Goal: Task Accomplishment & Management: Manage account settings

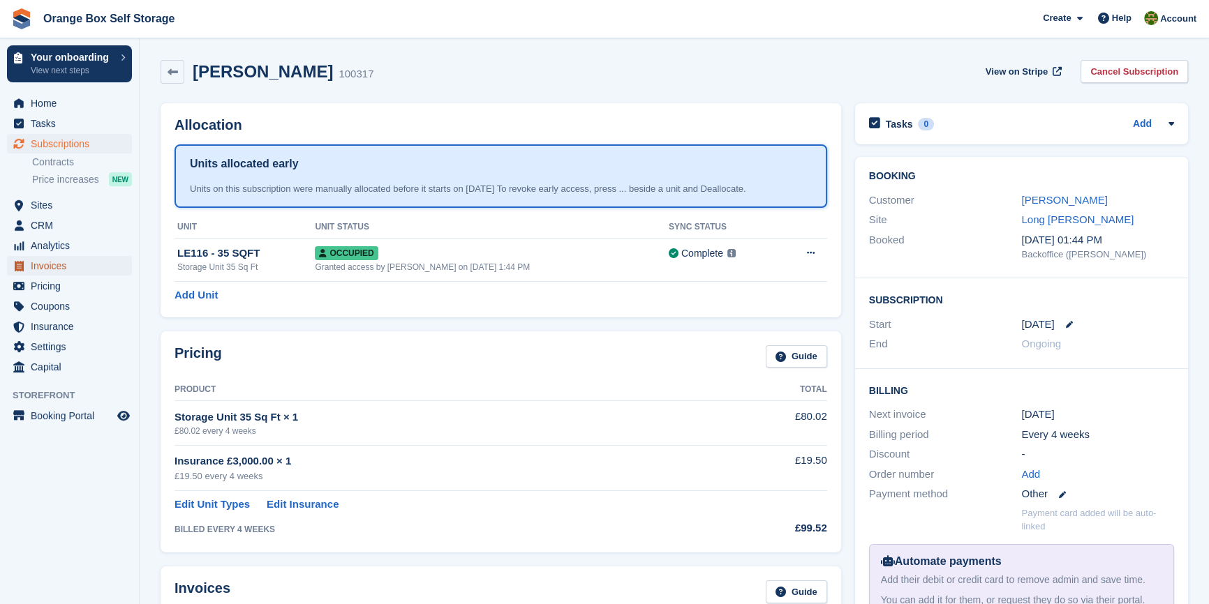
click at [58, 267] on span "Invoices" at bounding box center [73, 266] width 84 height 20
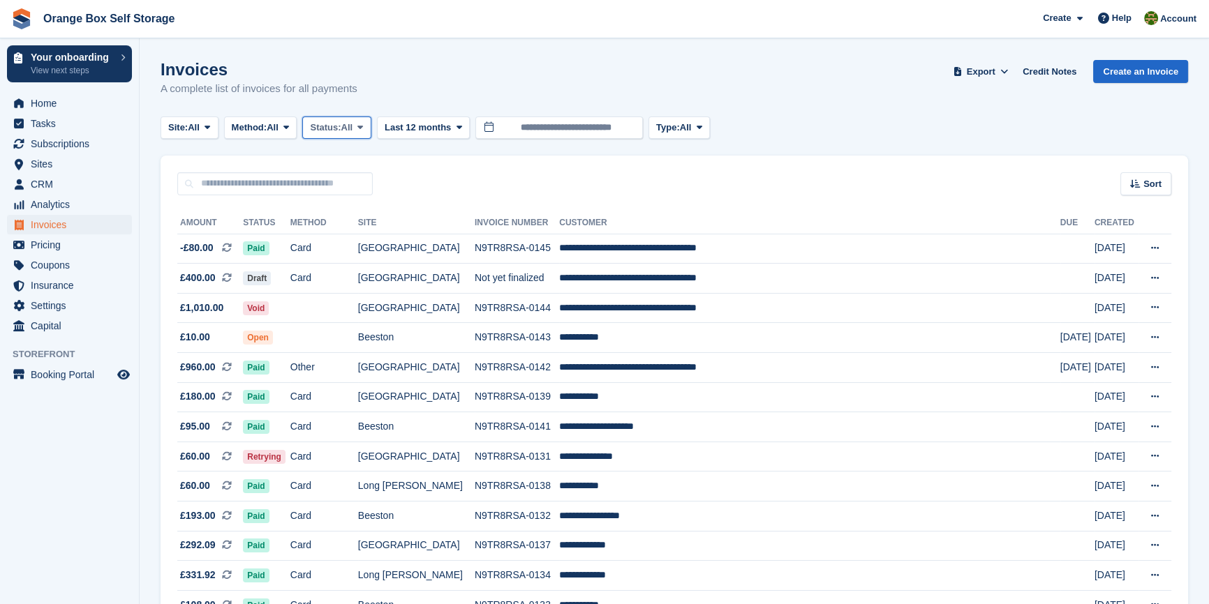
click at [339, 125] on span "Status:" at bounding box center [325, 128] width 31 height 14
click at [339, 241] on link "Open" at bounding box center [368, 235] width 121 height 25
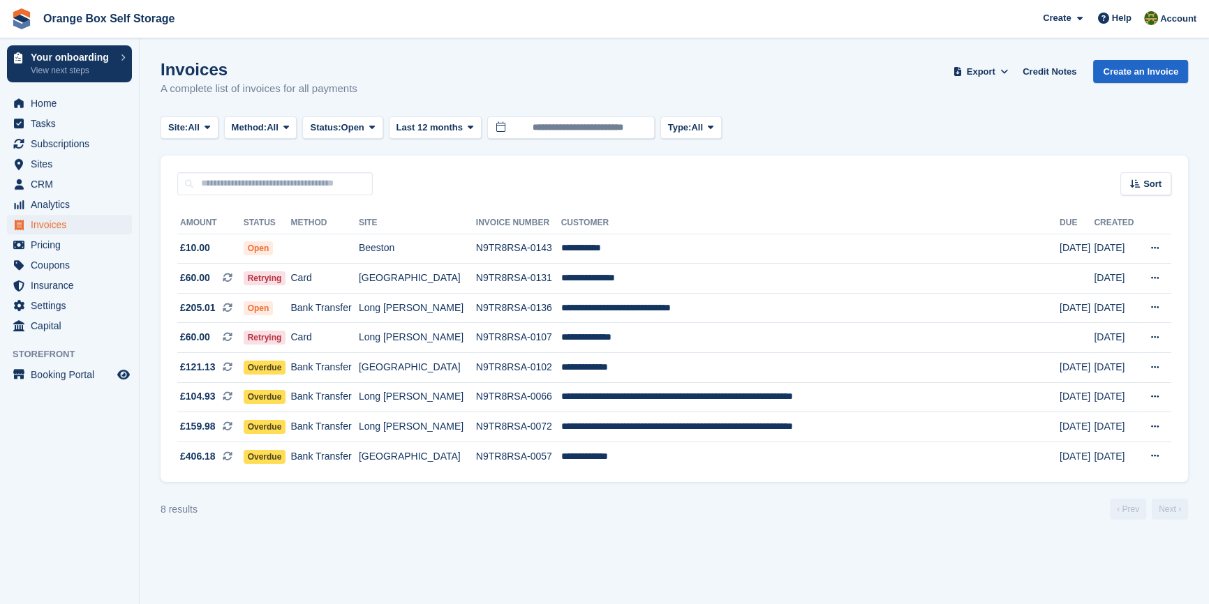
click at [334, 149] on turbo-frame "Invoices A complete list of invoices for all payments Export Export Invoices Ex…" at bounding box center [673, 290] width 1027 height 460
click at [334, 133] on span "Status:" at bounding box center [325, 128] width 31 height 14
click at [329, 210] on link "Draft" at bounding box center [368, 210] width 121 height 25
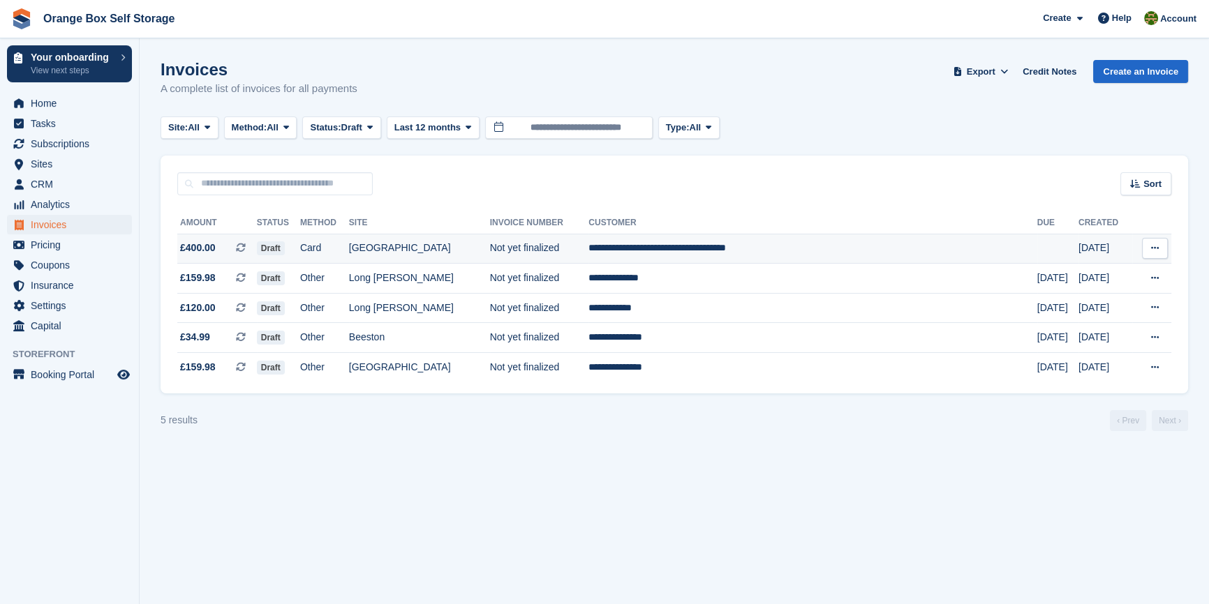
click at [349, 251] on td "Card" at bounding box center [324, 249] width 49 height 30
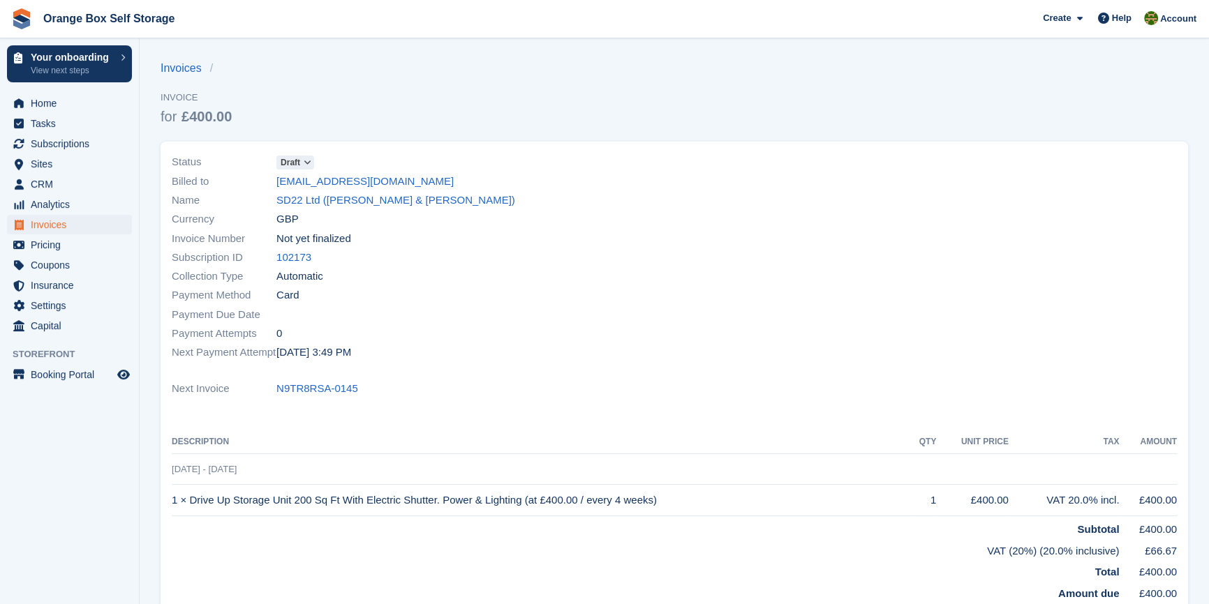
click at [960, 230] on div at bounding box center [929, 257] width 511 height 226
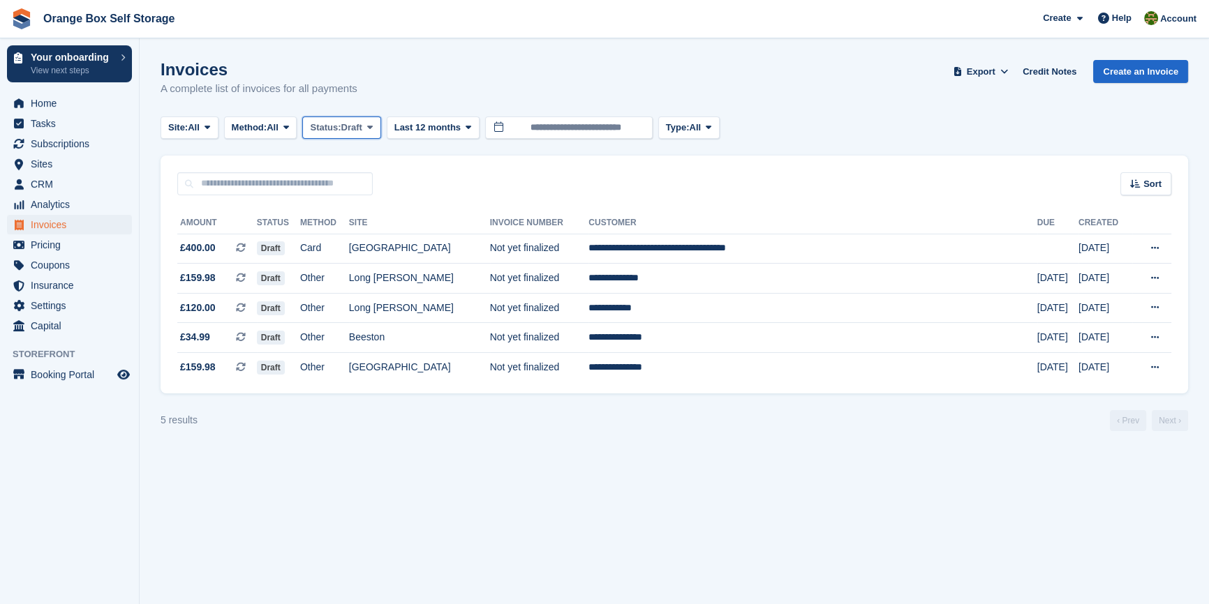
click at [341, 121] on span "Status:" at bounding box center [325, 128] width 31 height 14
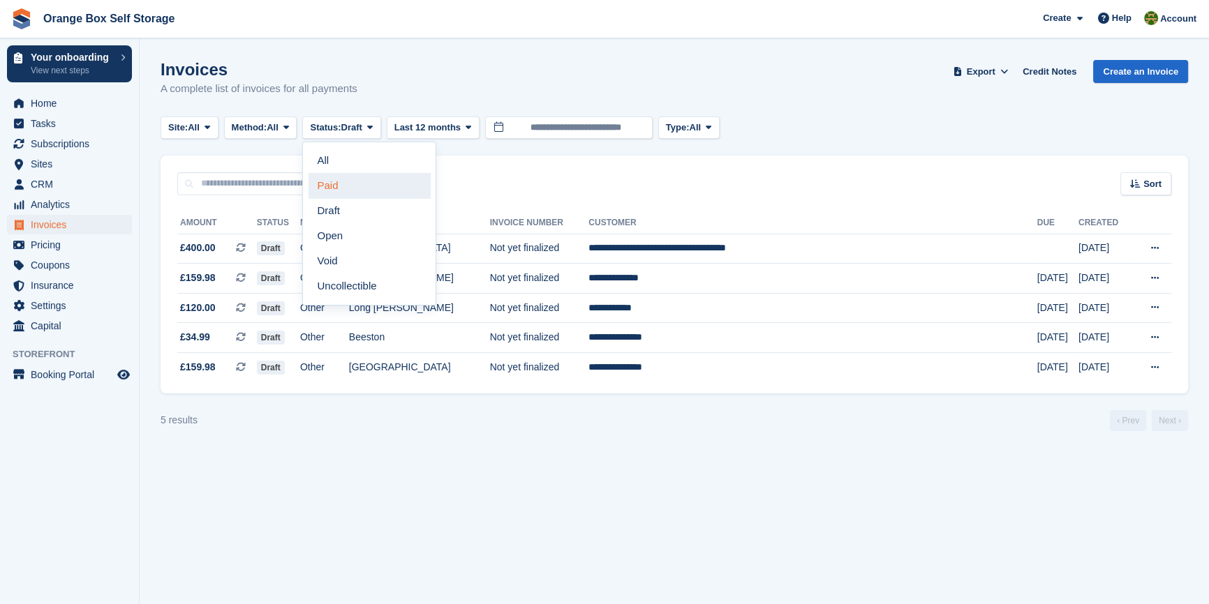
click at [343, 186] on link "Paid" at bounding box center [368, 185] width 121 height 25
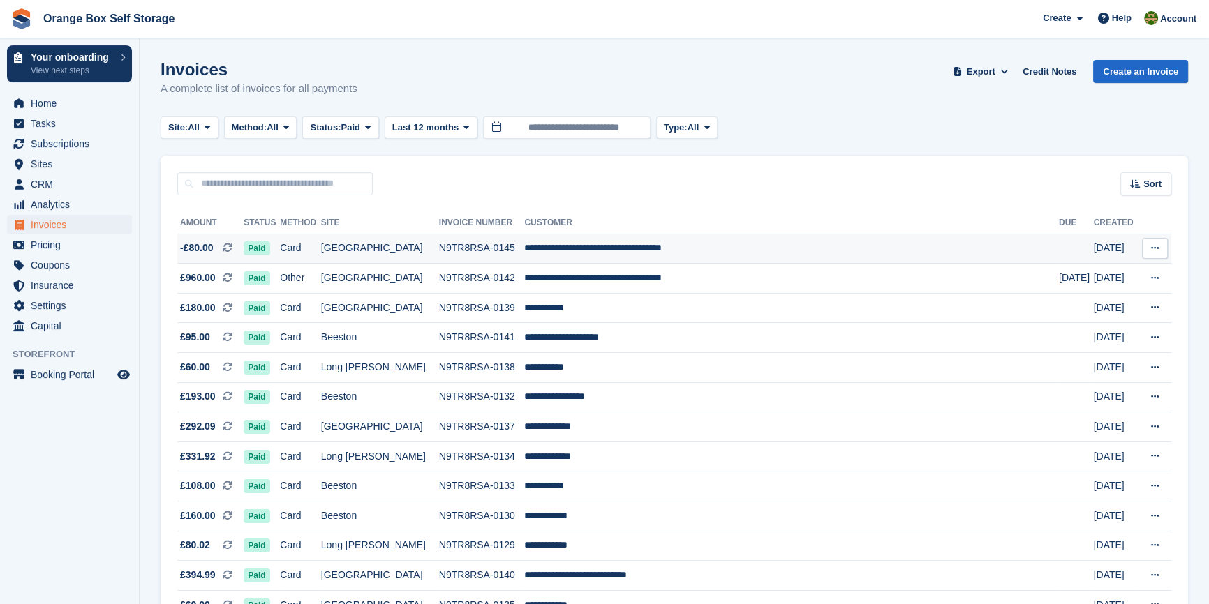
click at [321, 251] on td "Card" at bounding box center [300, 249] width 41 height 30
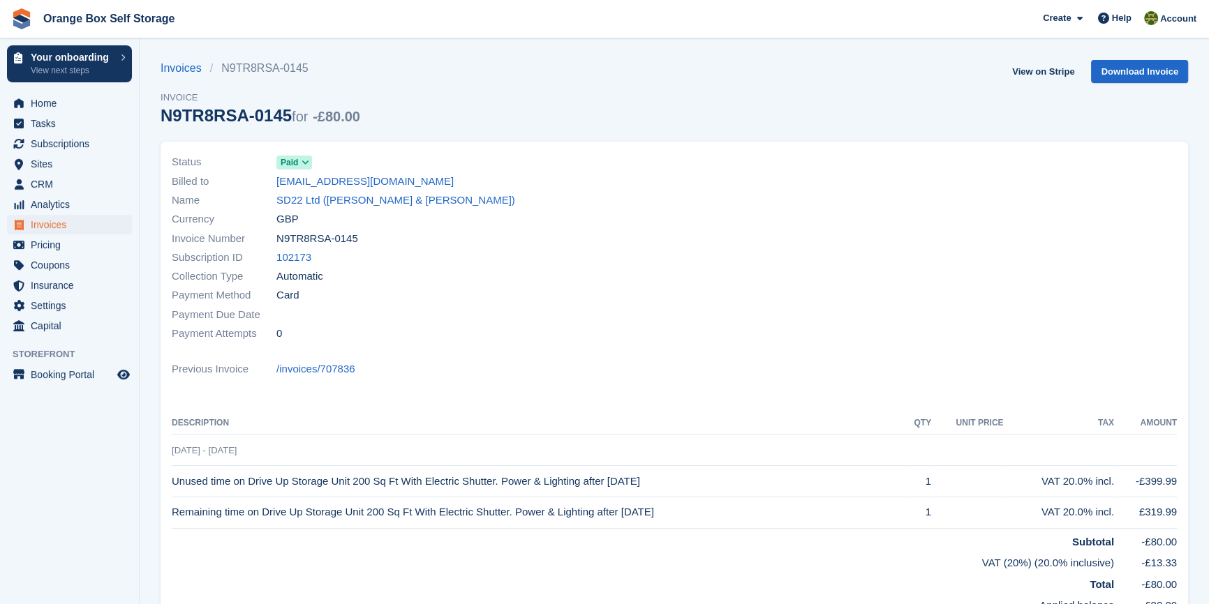
click at [503, 263] on div "Subscription ID 102173" at bounding box center [419, 257] width 494 height 19
click at [1050, 72] on link "View on Stripe" at bounding box center [1042, 71] width 73 height 23
click at [564, 365] on div "Previous Invoice /invoices/707836" at bounding box center [674, 369] width 1005 height 19
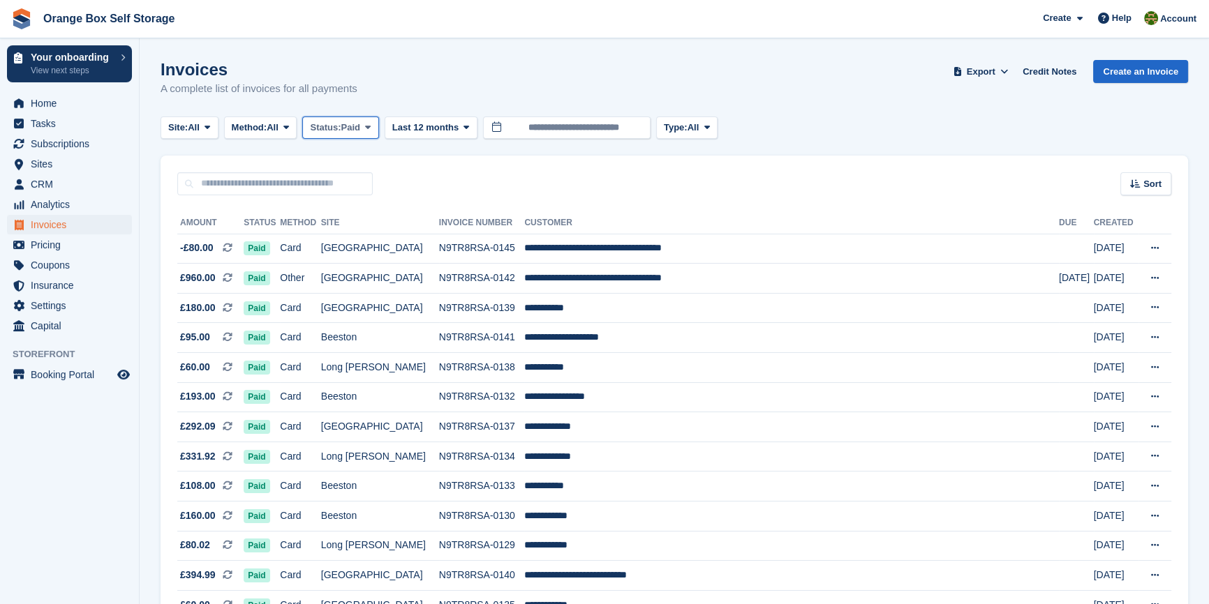
click at [360, 124] on span "Paid" at bounding box center [350, 128] width 19 height 14
click at [361, 208] on link "Draft" at bounding box center [368, 210] width 121 height 25
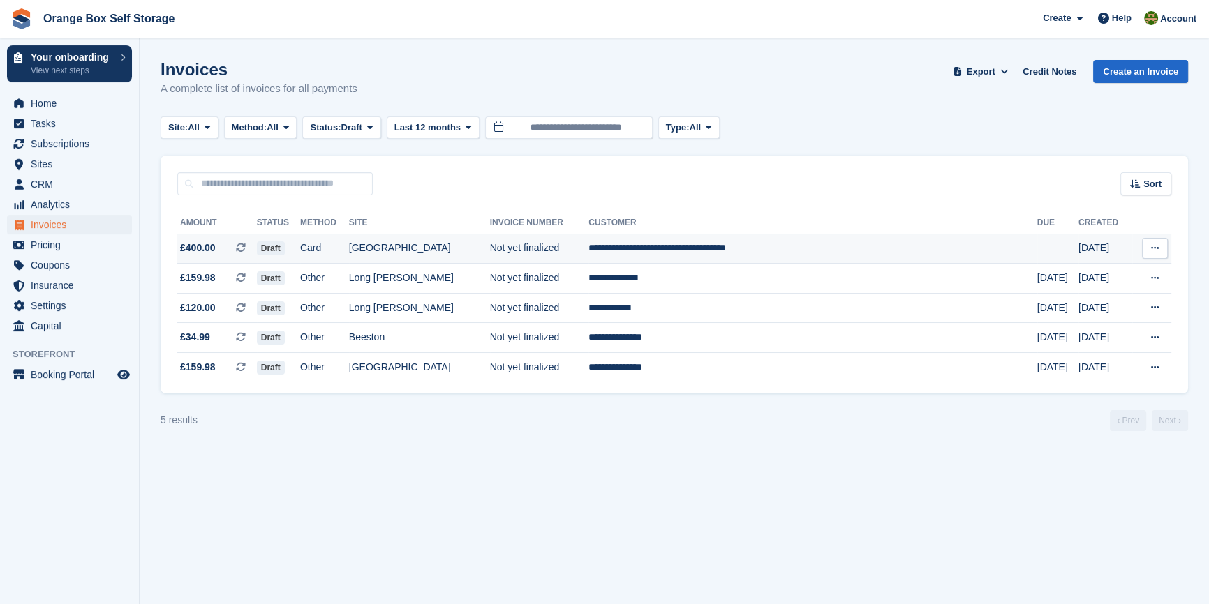
click at [349, 246] on td "Card" at bounding box center [324, 249] width 49 height 30
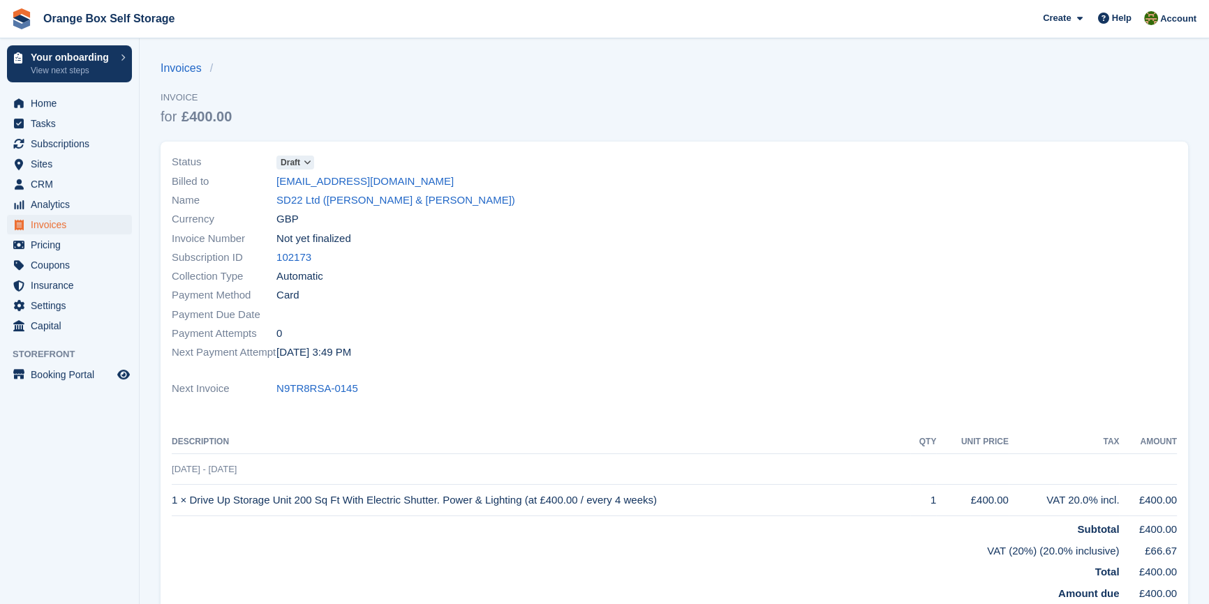
click at [529, 299] on div "Payment Method Card" at bounding box center [419, 295] width 494 height 19
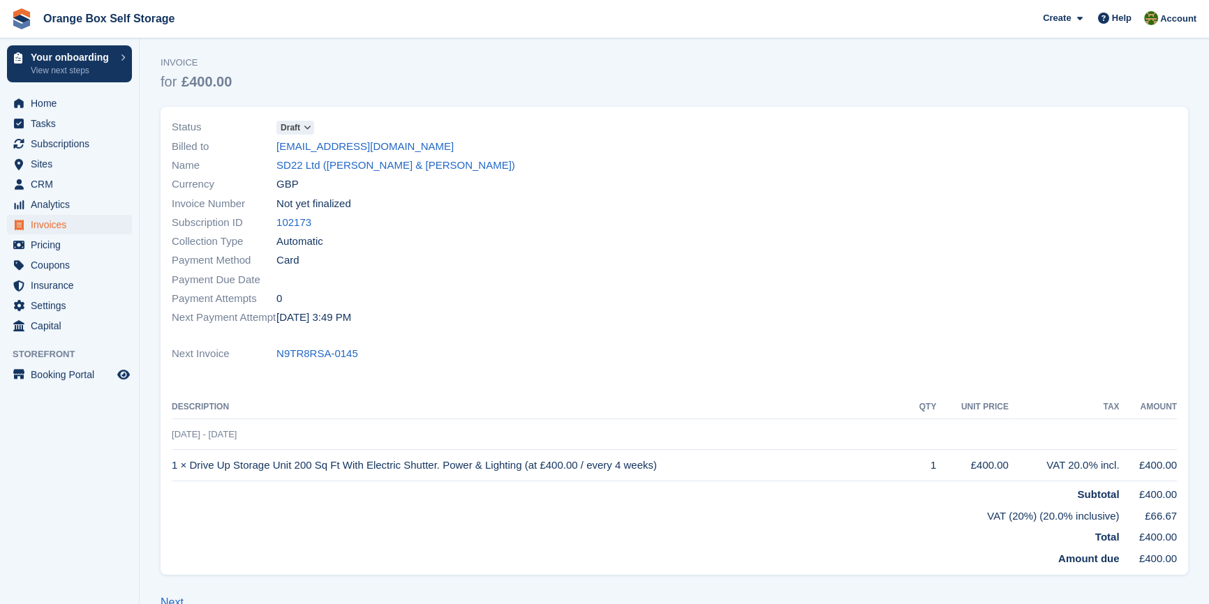
scroll to position [62, 0]
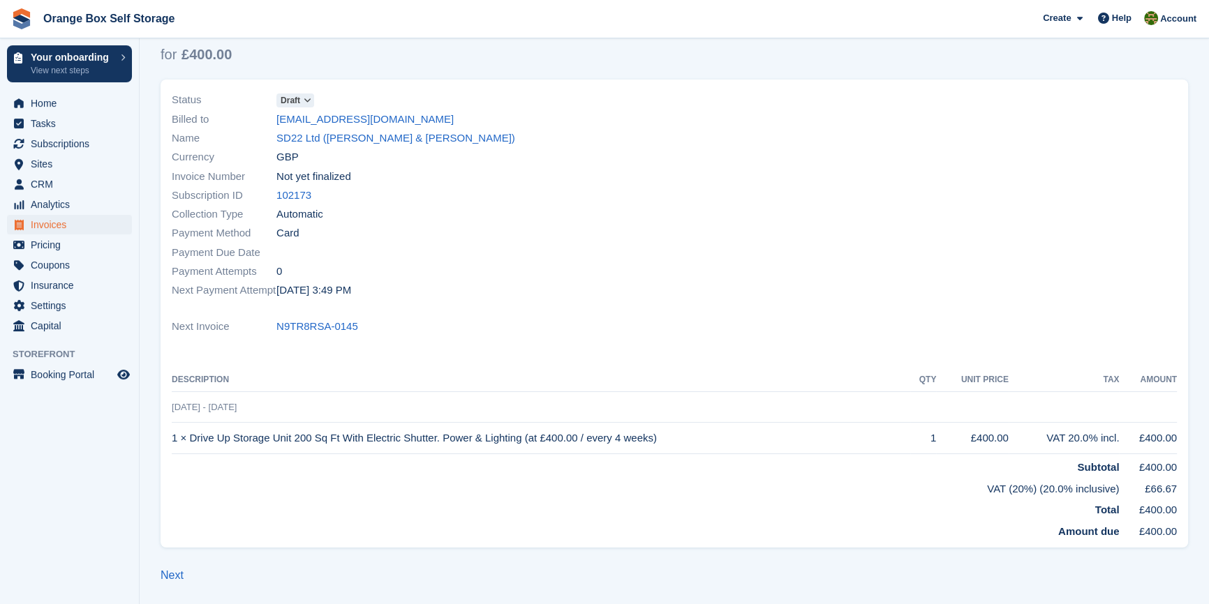
click at [558, 306] on div "Status Draft Billed to [EMAIL_ADDRESS][DOMAIN_NAME] Name SD22 Ltd ([PERSON_NAME…" at bounding box center [418, 195] width 511 height 226
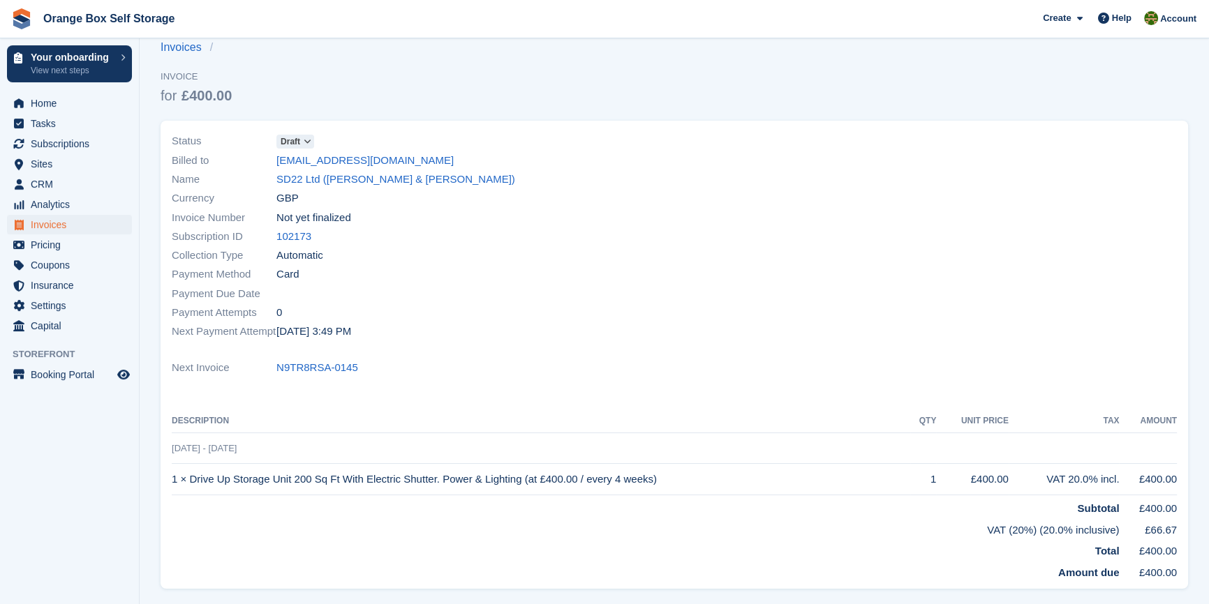
scroll to position [0, 0]
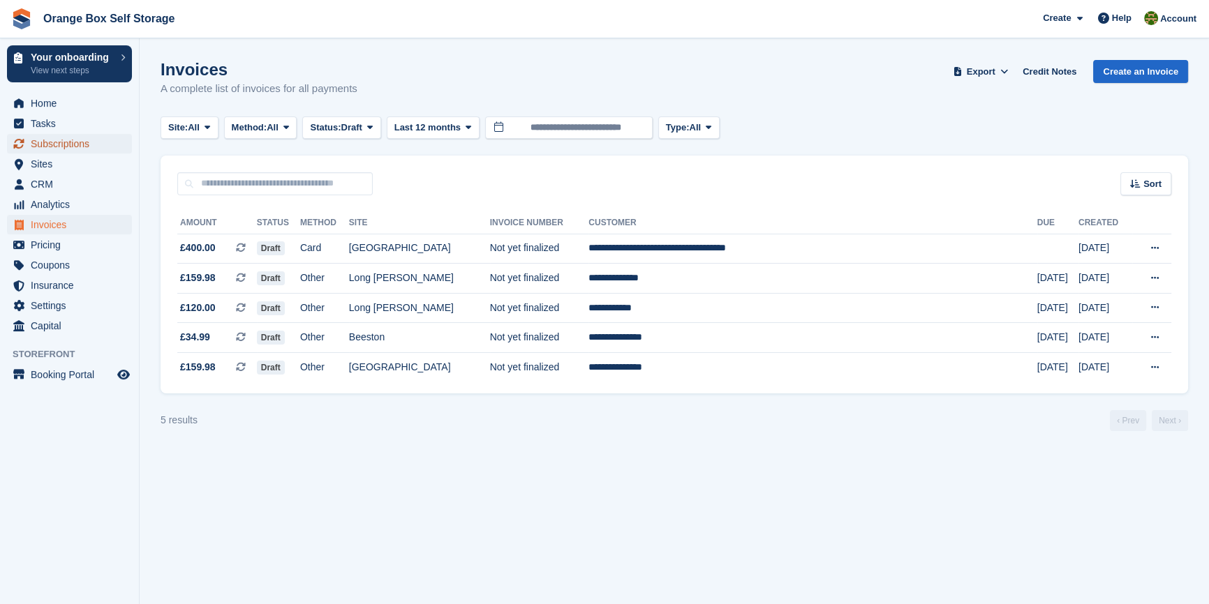
click at [59, 149] on span "Subscriptions" at bounding box center [73, 144] width 84 height 20
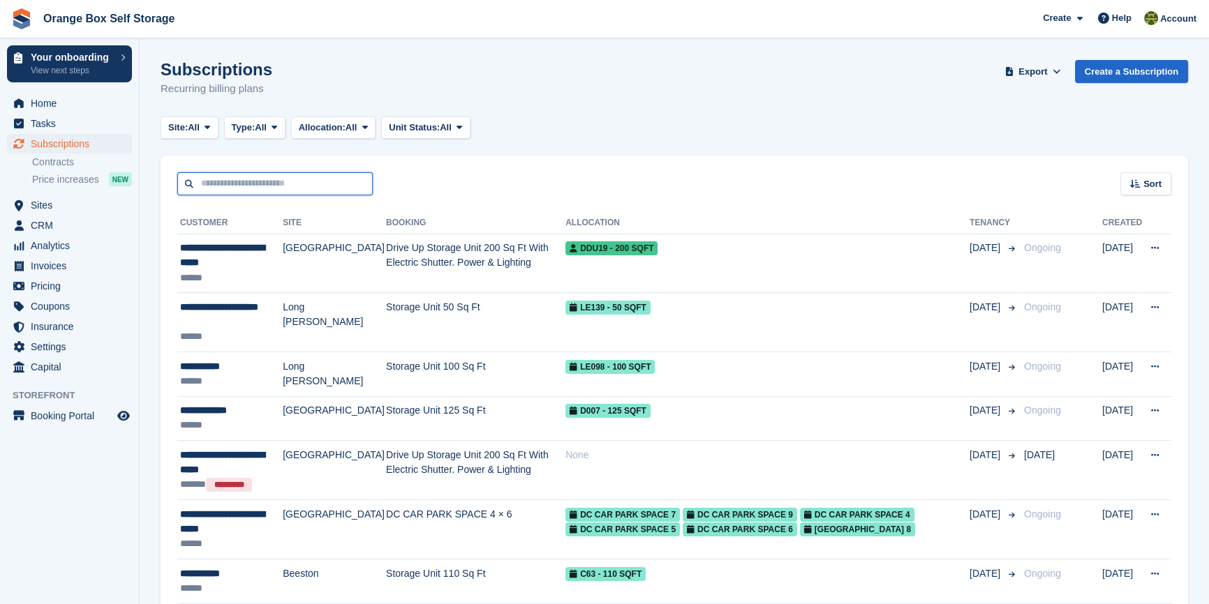
click at [232, 192] on input "text" at bounding box center [274, 183] width 195 height 23
type input "****"
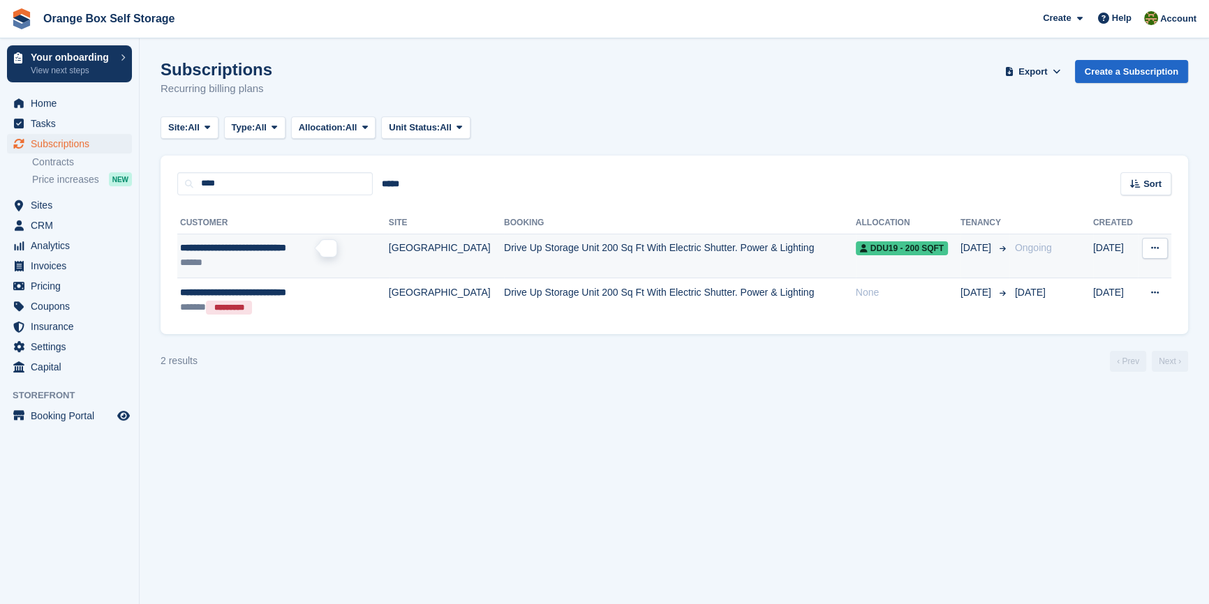
click at [245, 253] on span "**********" at bounding box center [233, 248] width 106 height 10
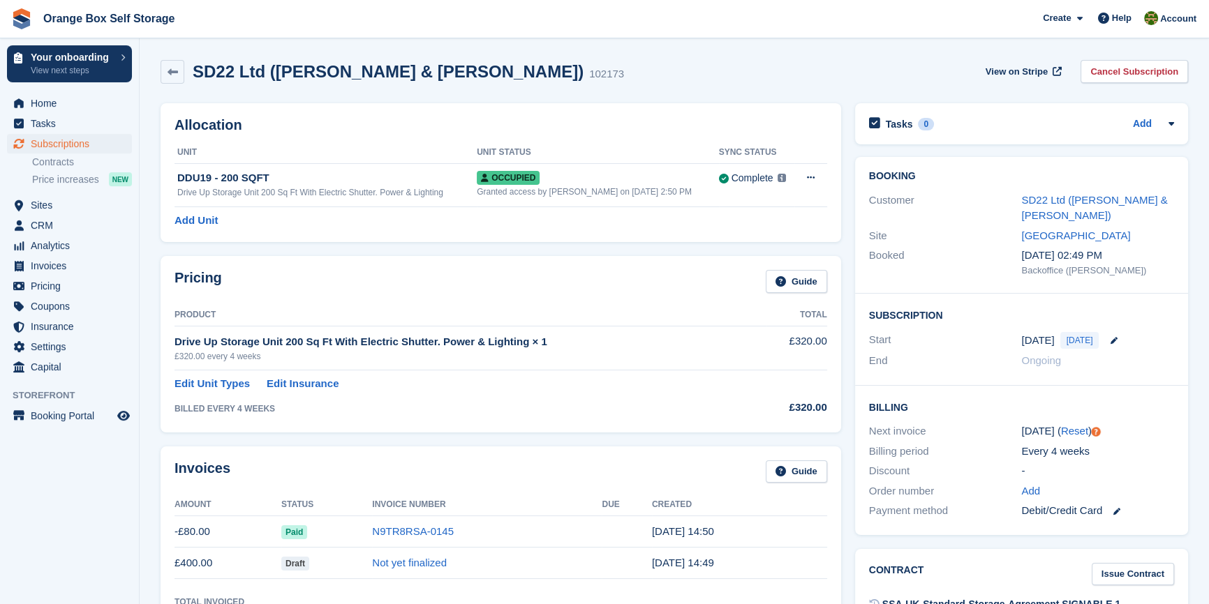
click at [375, 292] on div "Pricing Guide" at bounding box center [500, 285] width 652 height 31
click at [440, 297] on div "Pricing Guide" at bounding box center [500, 285] width 652 height 31
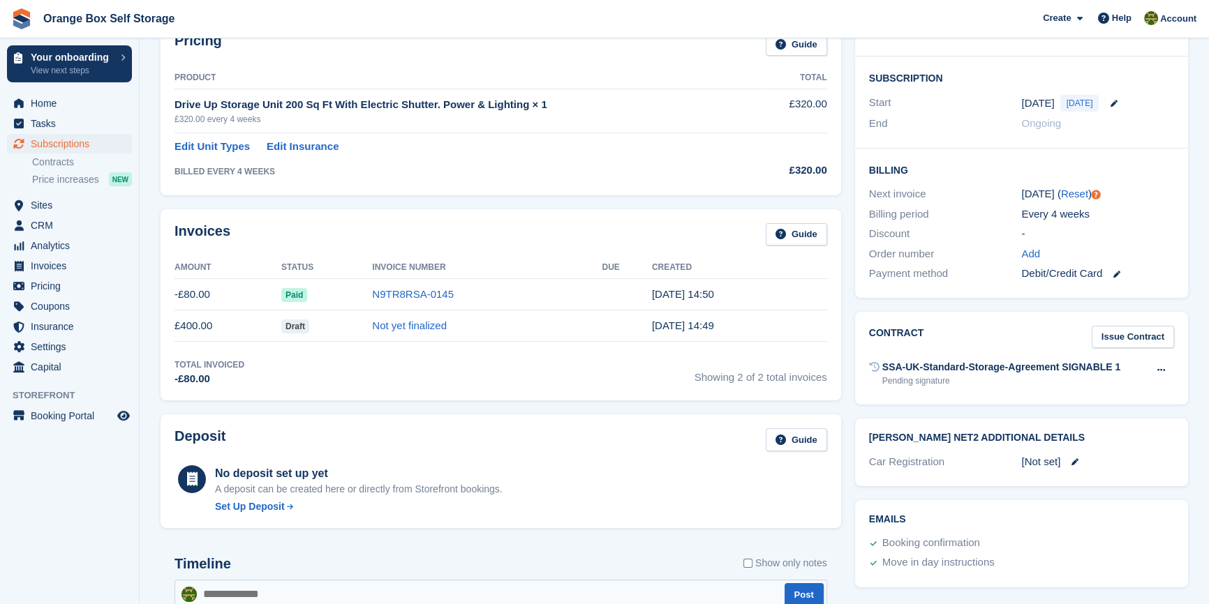
scroll to position [253, 0]
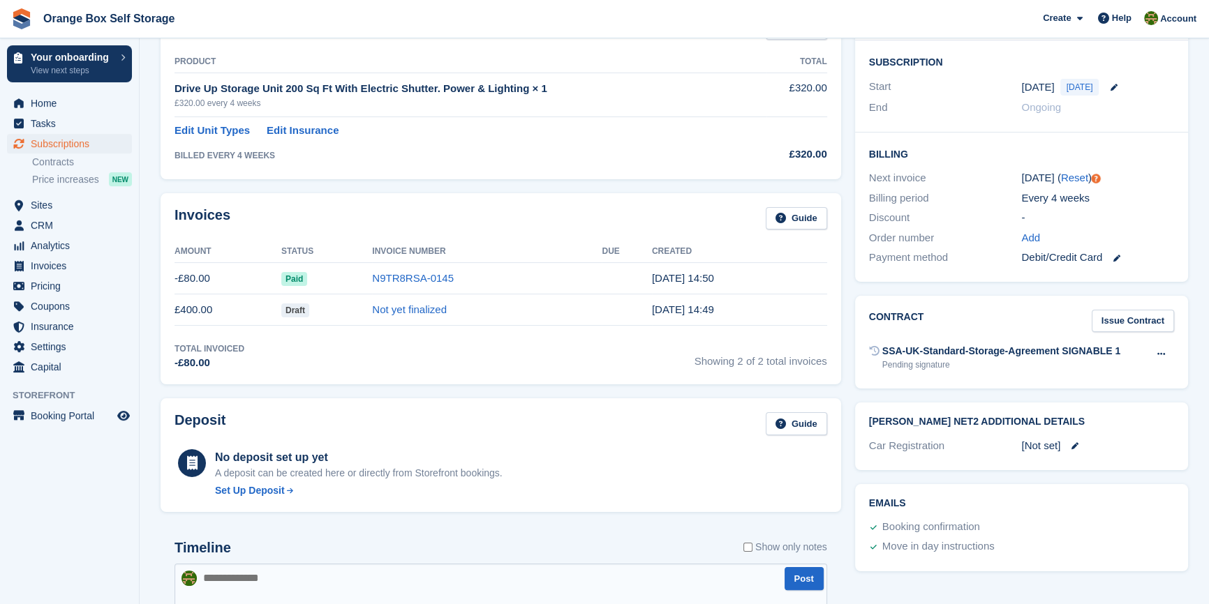
click at [297, 306] on span "Draft" at bounding box center [295, 311] width 28 height 14
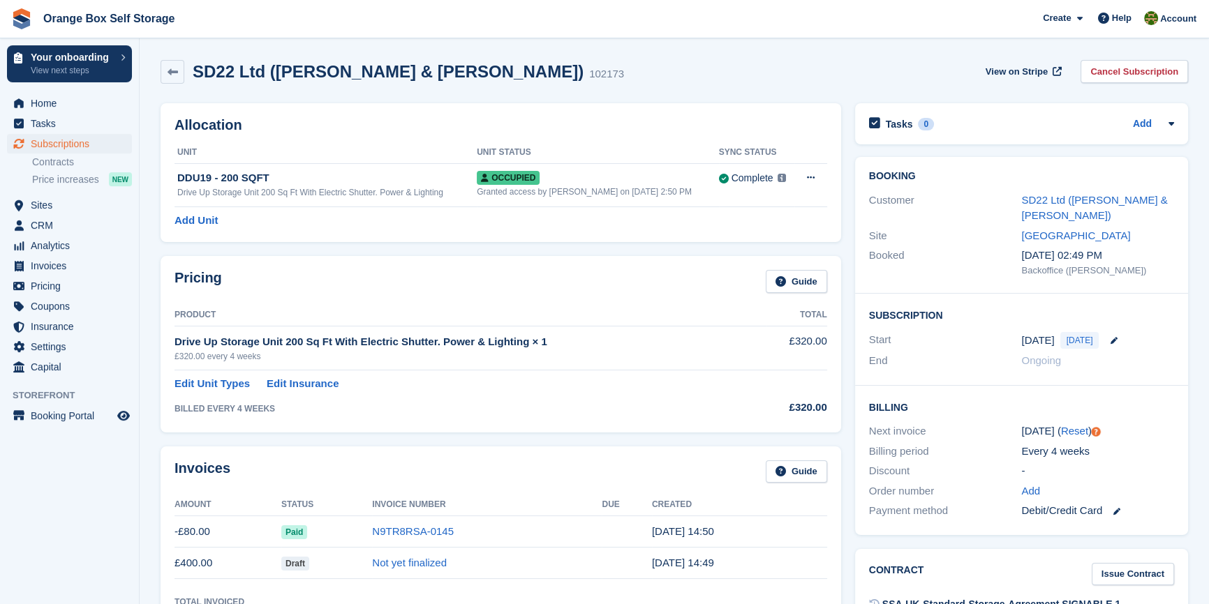
scroll to position [63, 0]
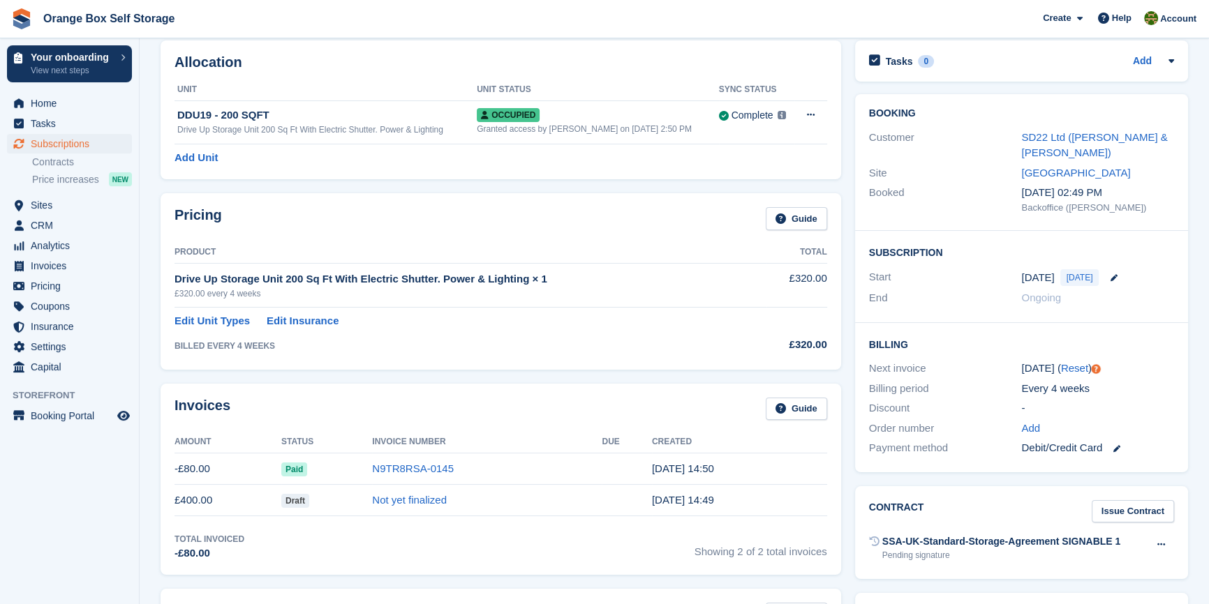
click at [399, 487] on td "Not yet finalized" at bounding box center [487, 500] width 230 height 31
click at [401, 505] on link "Not yet finalized" at bounding box center [409, 500] width 75 height 12
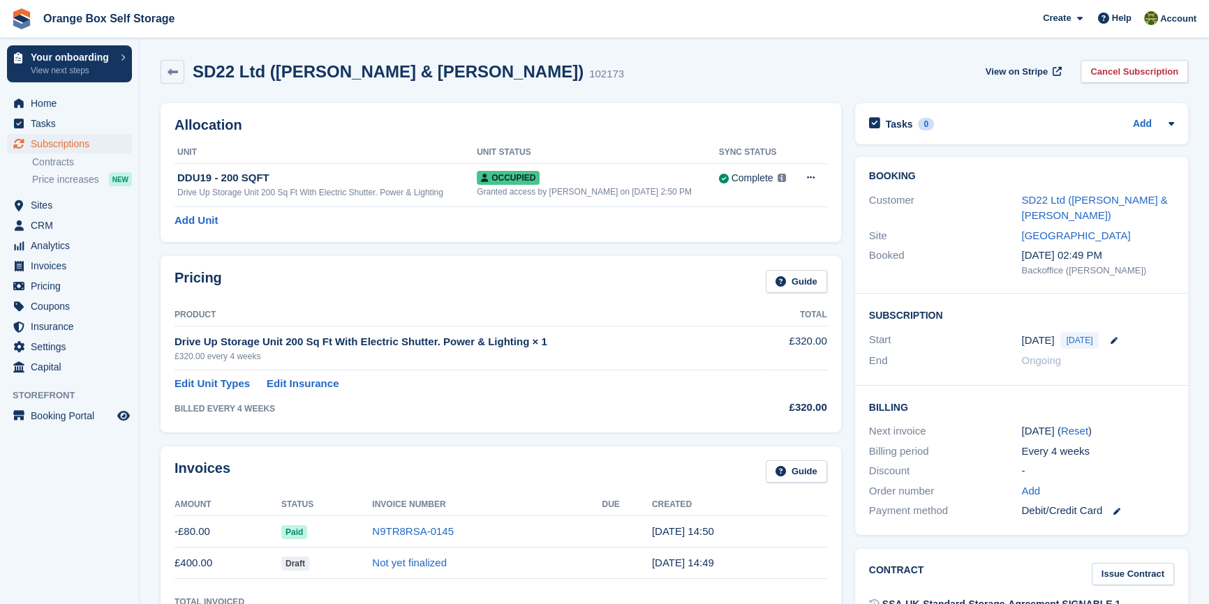
scroll to position [63, 0]
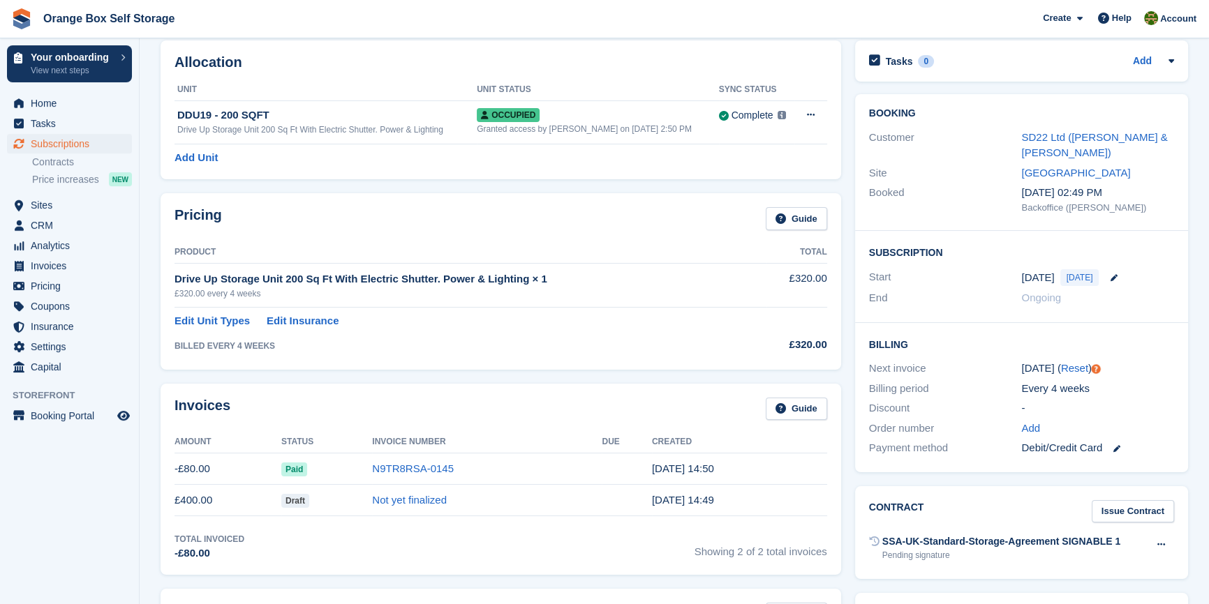
click at [412, 506] on td "Not yet finalized" at bounding box center [487, 500] width 230 height 31
click at [339, 503] on td "Draft" at bounding box center [326, 500] width 91 height 31
click at [395, 500] on link "Not yet finalized" at bounding box center [409, 500] width 75 height 12
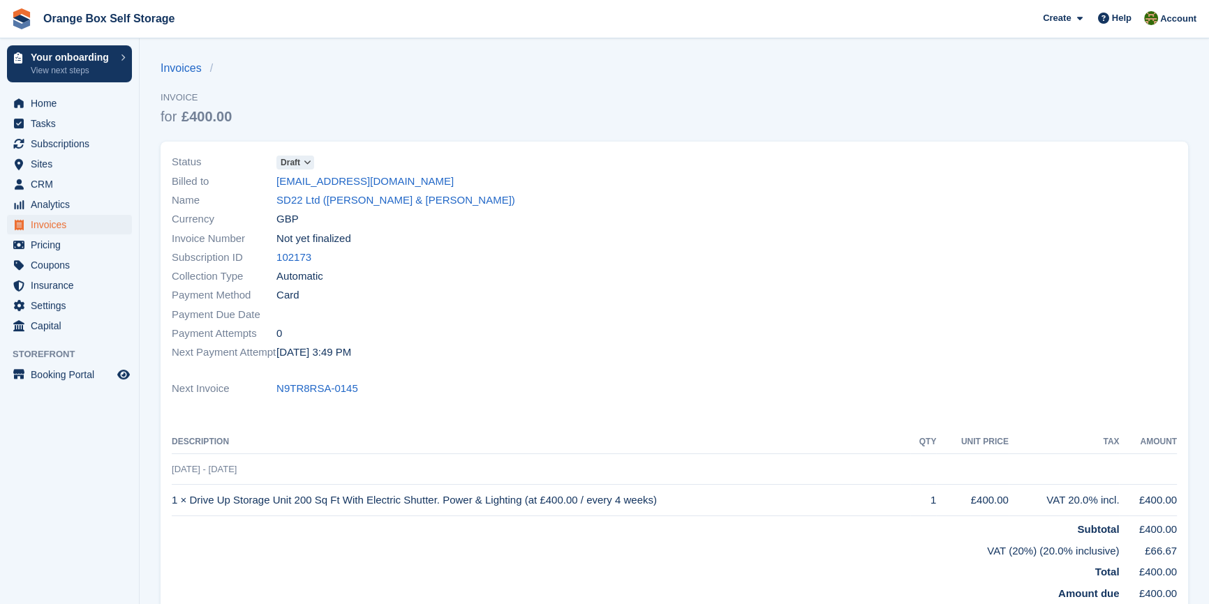
click at [301, 159] on span "Draft" at bounding box center [295, 163] width 38 height 14
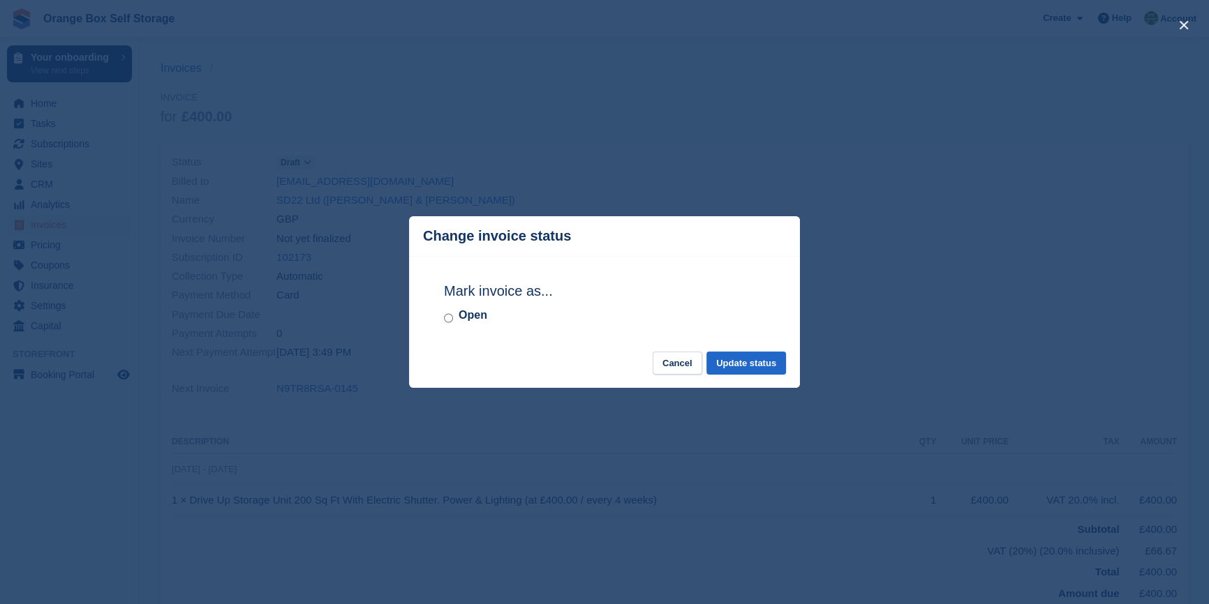
click at [467, 323] on label "Open" at bounding box center [472, 315] width 29 height 17
click at [762, 367] on button "Update status" at bounding box center [746, 363] width 80 height 23
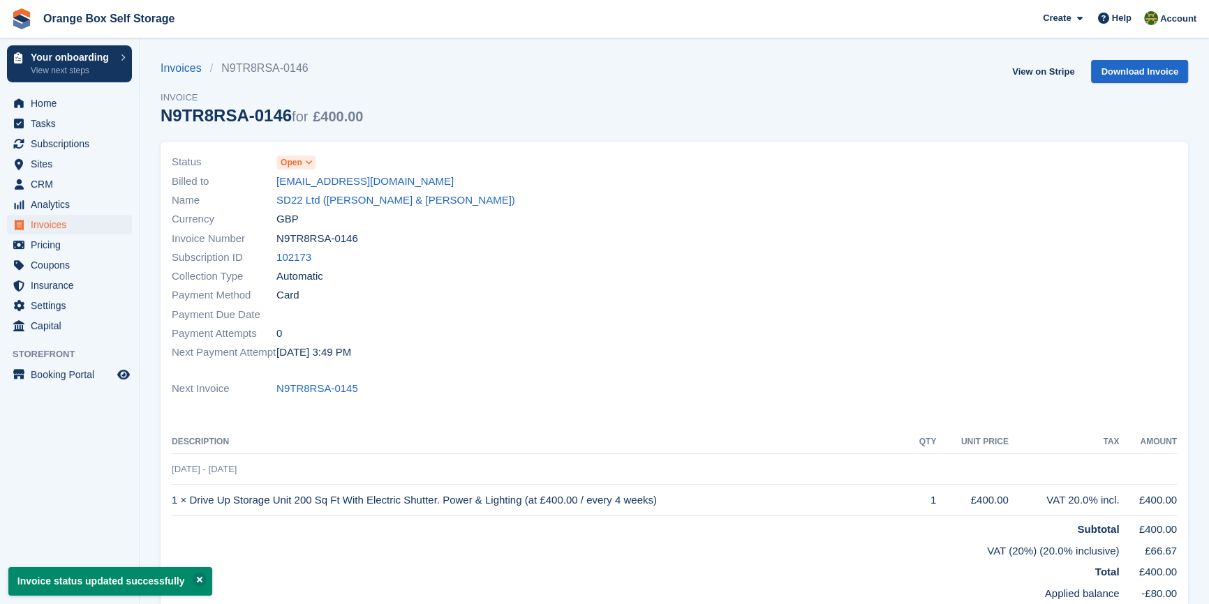
click at [558, 364] on div "Status Open Billed to spbuildingservicesderby@gmail.com Name SD22 Ltd (Kevin Sm…" at bounding box center [418, 257] width 511 height 226
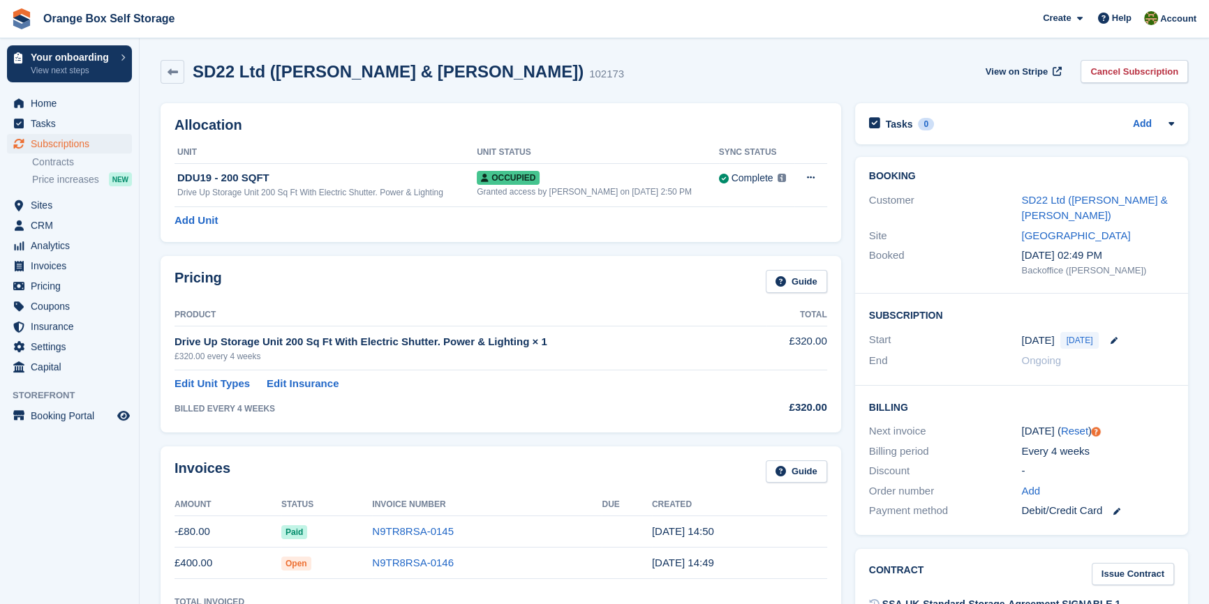
click at [446, 558] on td "N9TR8RSA-0146" at bounding box center [487, 563] width 230 height 31
click at [402, 559] on link "N9TR8RSA-0146" at bounding box center [413, 563] width 82 height 12
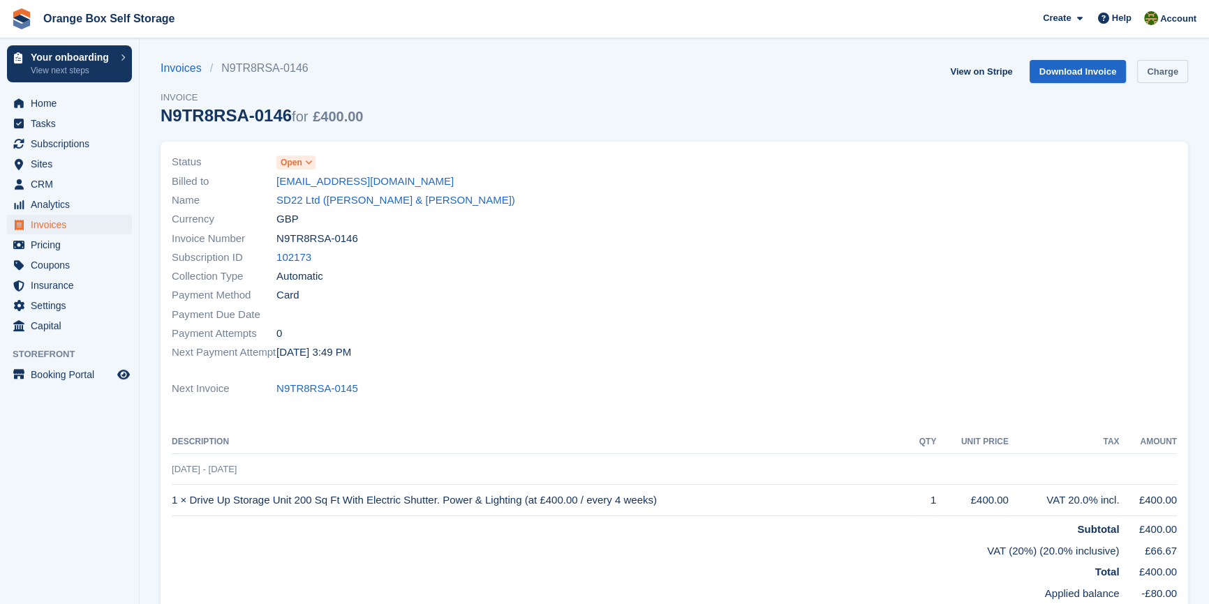
click at [1178, 68] on link "Charge" at bounding box center [1162, 71] width 51 height 23
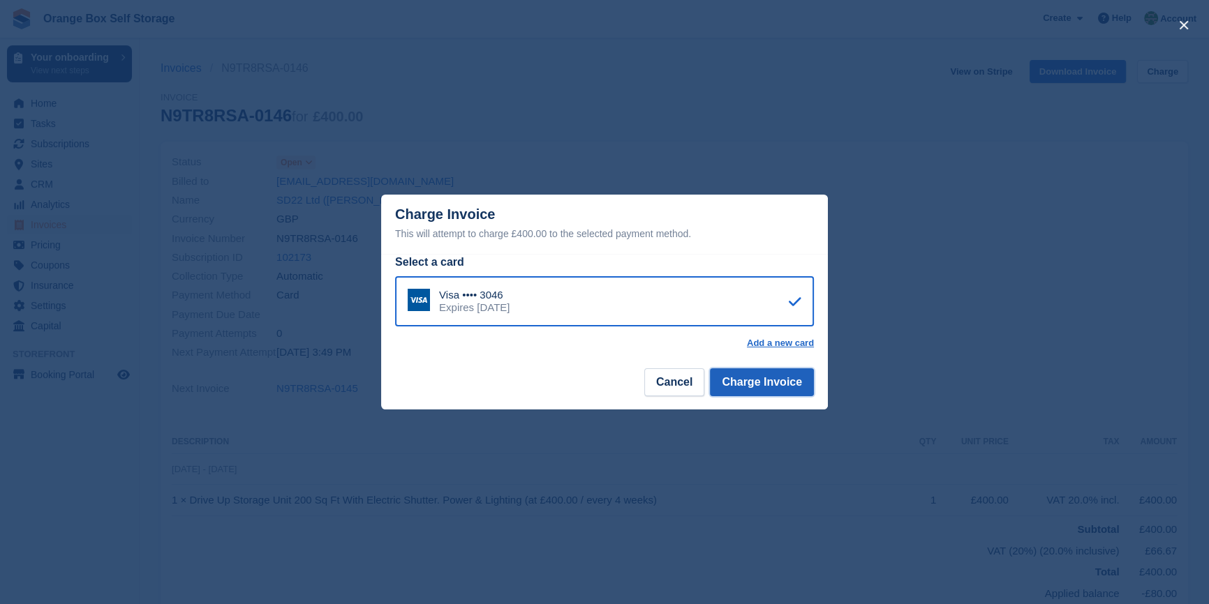
click at [805, 384] on button "Charge Invoice" at bounding box center [762, 382] width 104 height 28
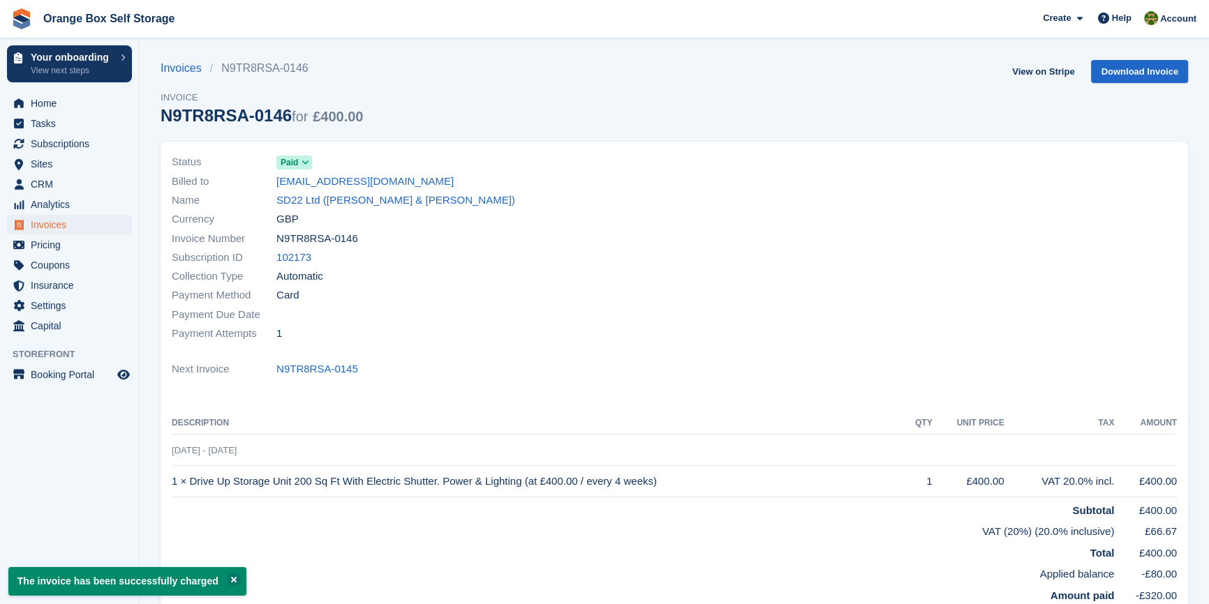
click at [639, 335] on div "Payment Attempts 1" at bounding box center [419, 333] width 494 height 19
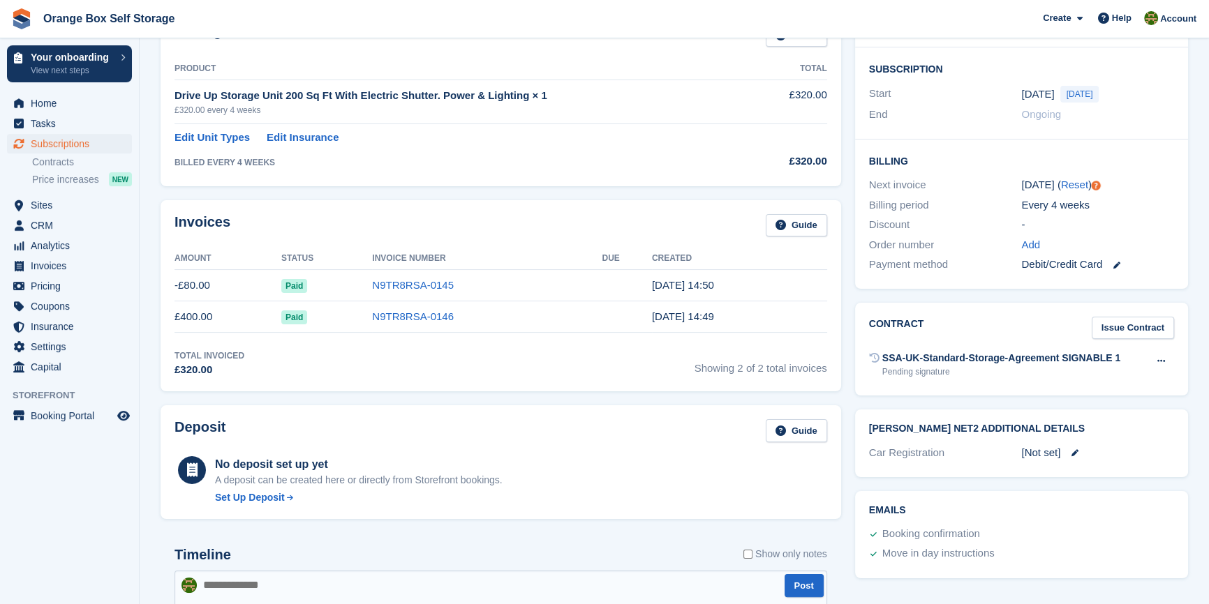
scroll to position [63, 0]
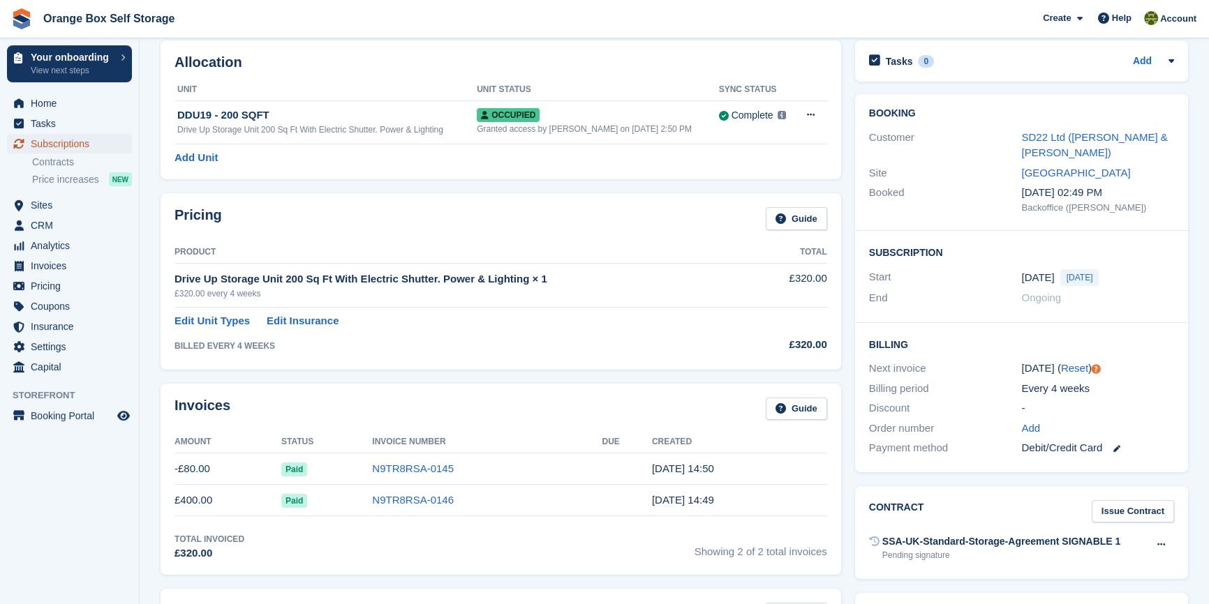
click at [69, 144] on span "Subscriptions" at bounding box center [73, 144] width 84 height 20
